Goal: Check status

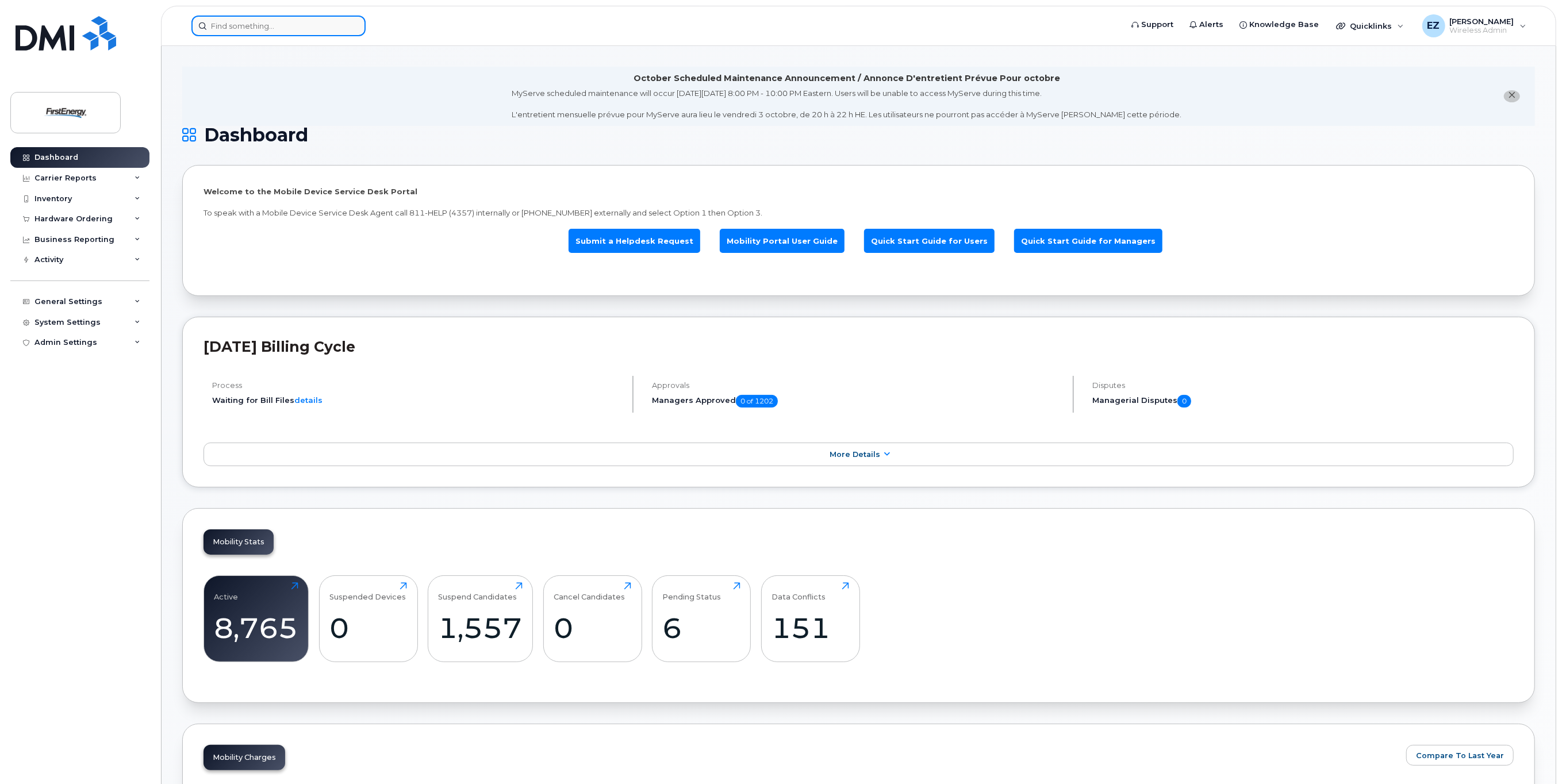
click at [284, 28] on input at bounding box center [278, 26] width 174 height 21
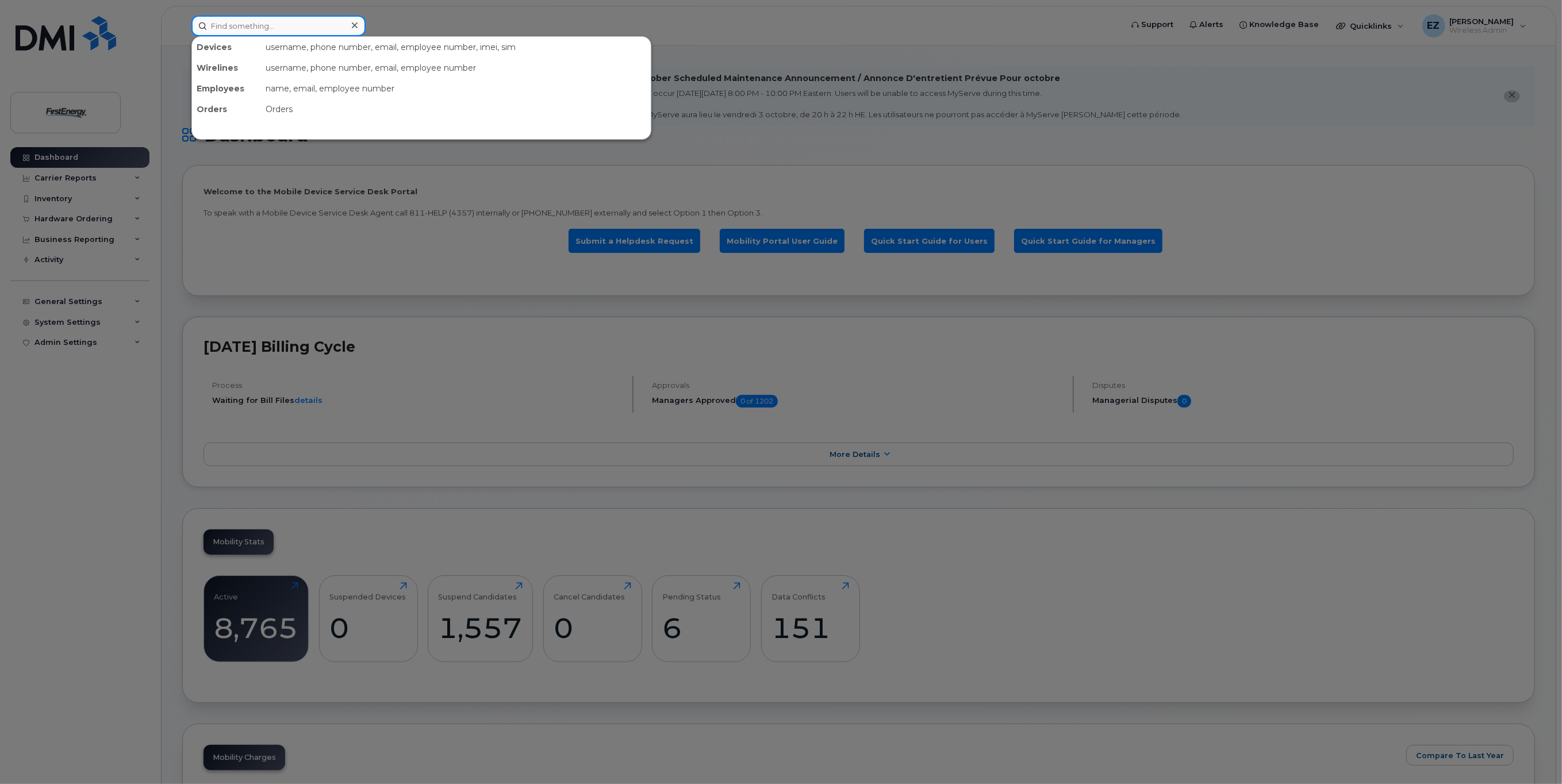
paste input "352787-903883-227"
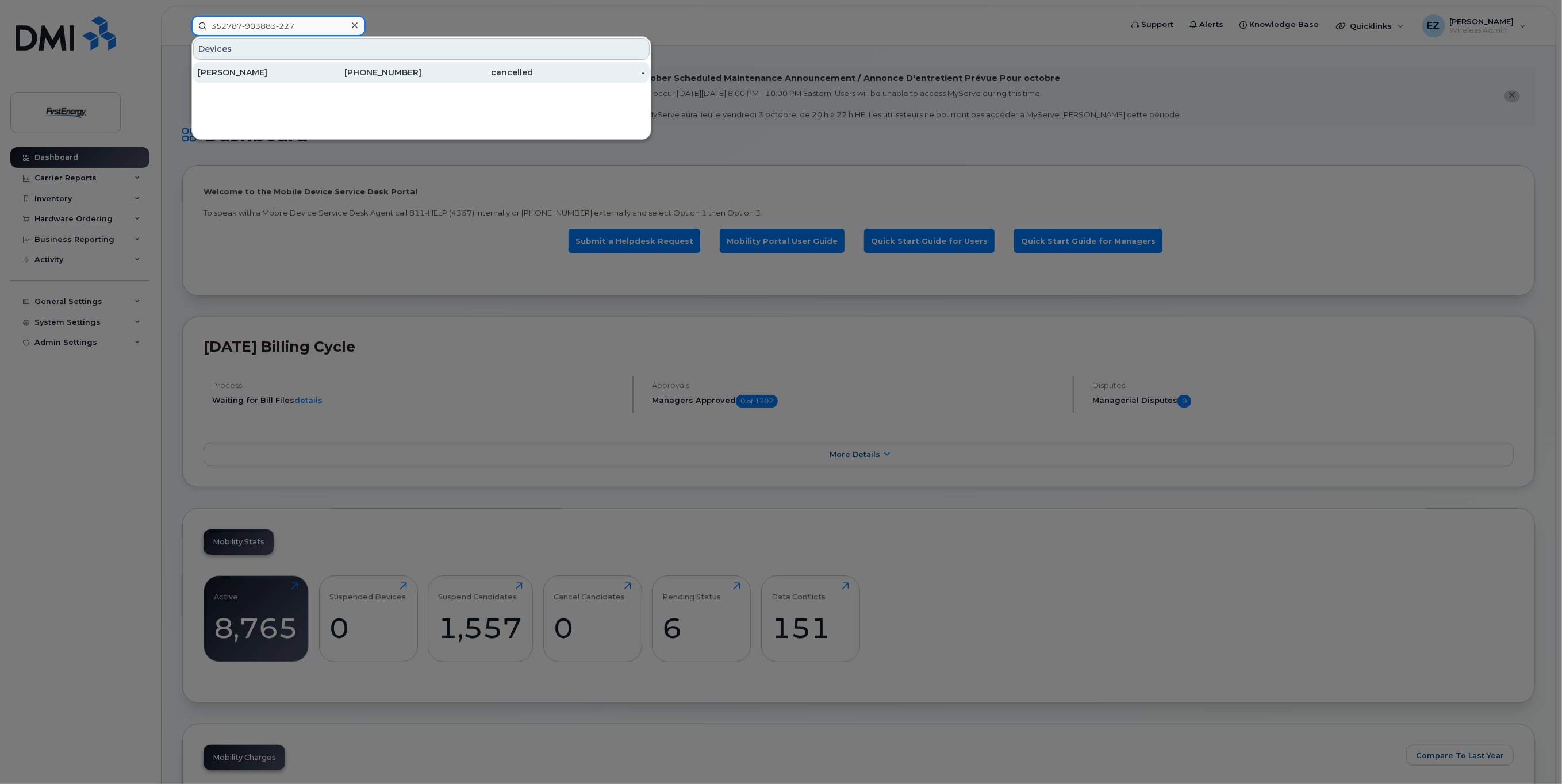
type input "352787-903883-227"
click at [248, 71] on div "[PERSON_NAME]" at bounding box center [253, 72] width 112 height 12
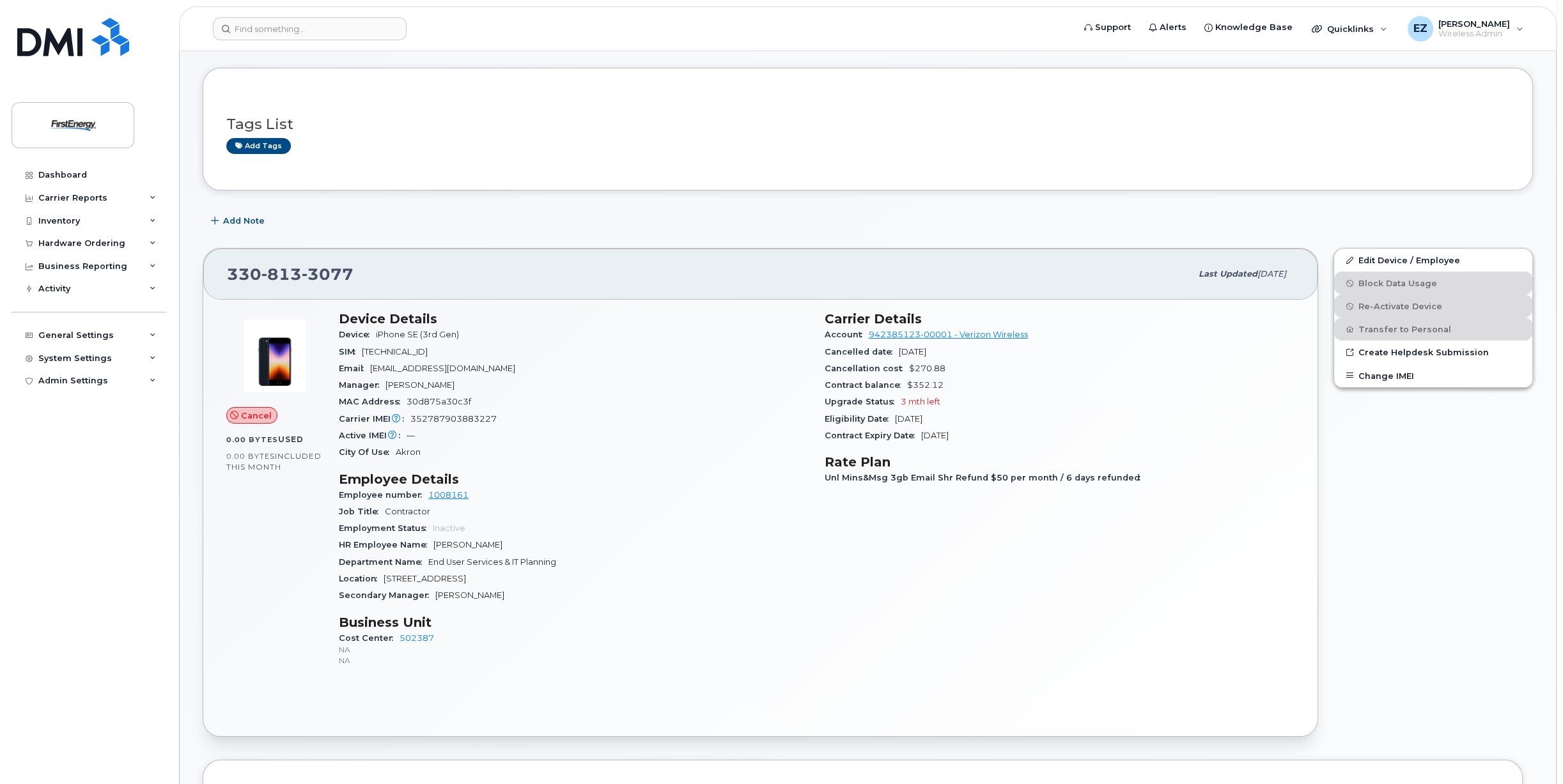
scroll to position [128, 0]
